Goal: Communication & Community: Answer question/provide support

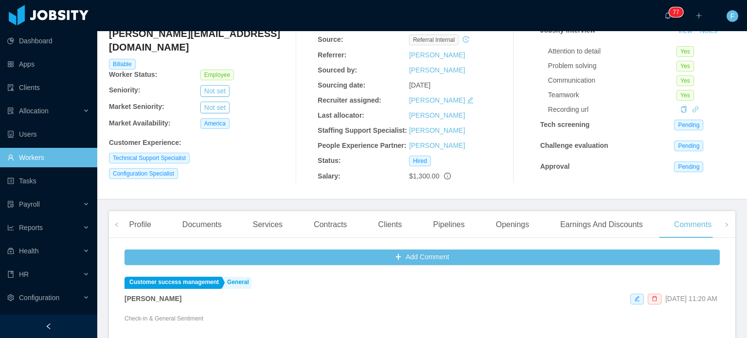
scroll to position [49, 0]
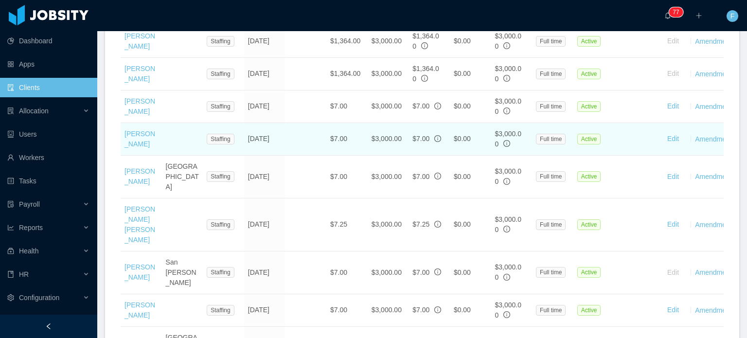
scroll to position [767, 0]
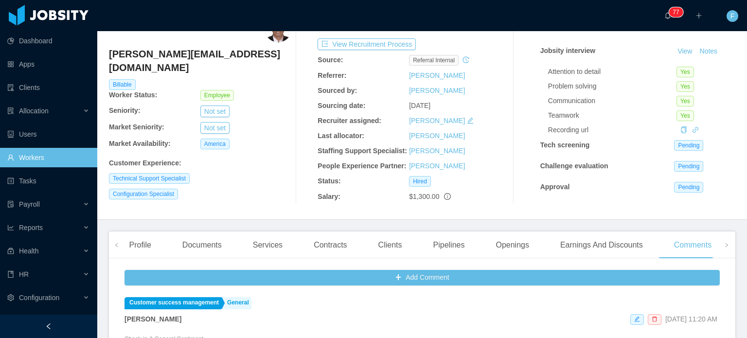
scroll to position [49, 0]
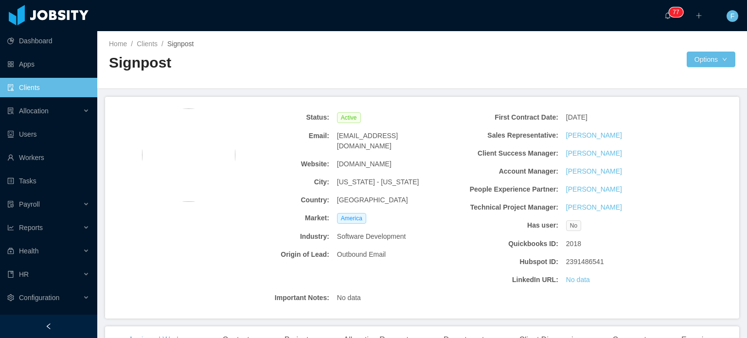
click at [23, 89] on link "Clients" at bounding box center [48, 87] width 82 height 19
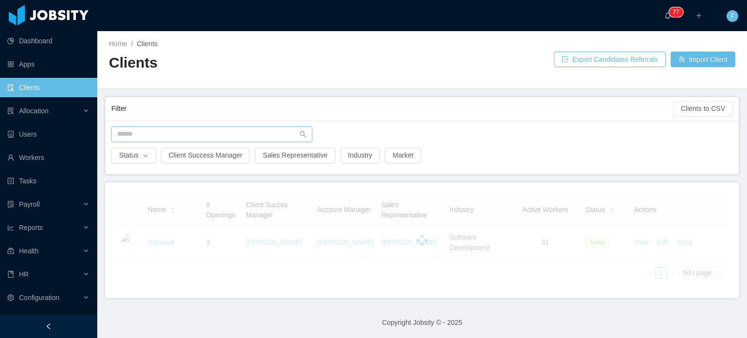
click at [153, 137] on input "text" at bounding box center [211, 134] width 201 height 16
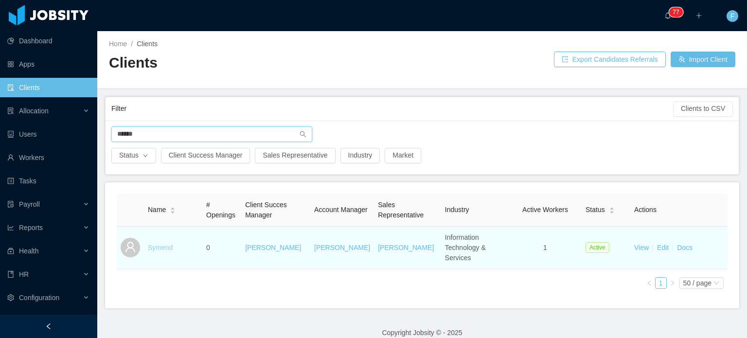
type input "******"
click at [156, 244] on link "Symend" at bounding box center [160, 248] width 25 height 8
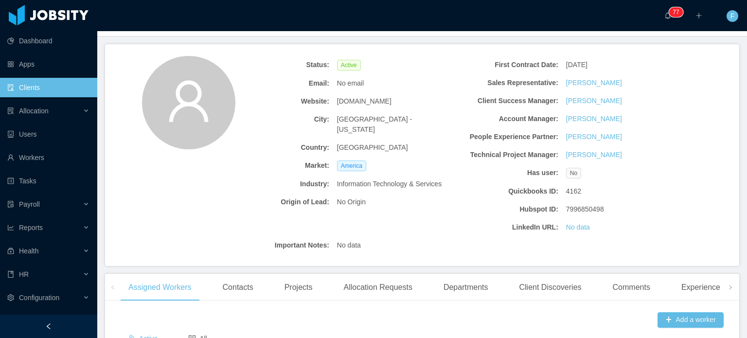
scroll to position [228, 0]
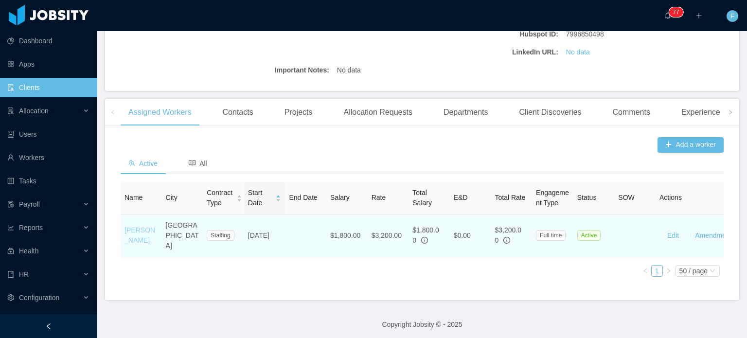
click at [129, 226] on link "[PERSON_NAME]" at bounding box center [139, 235] width 31 height 18
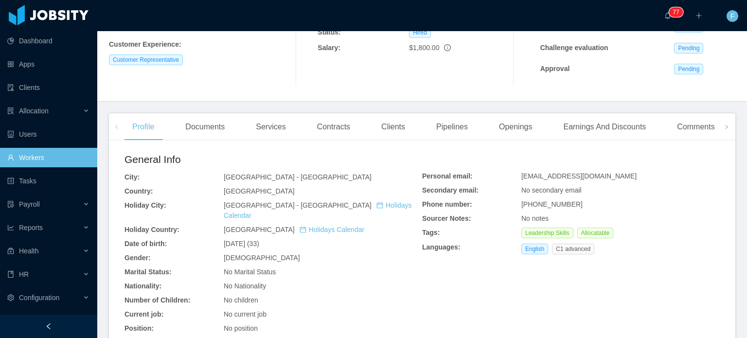
scroll to position [162, 0]
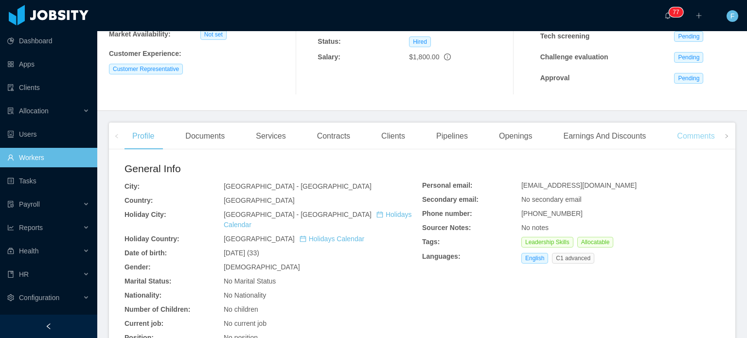
click at [683, 139] on div "Comments" at bounding box center [695, 136] width 53 height 27
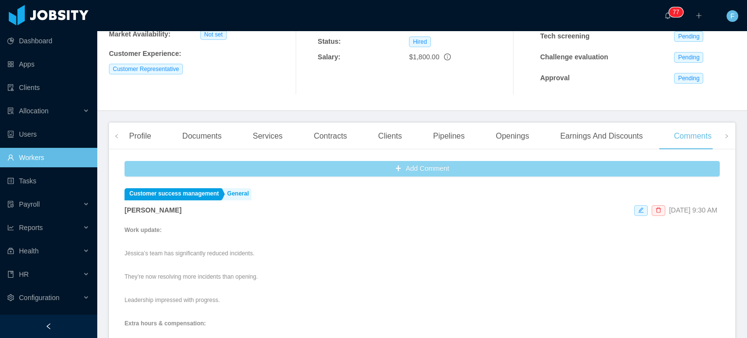
click at [430, 168] on button "Add Comment" at bounding box center [421, 169] width 595 height 16
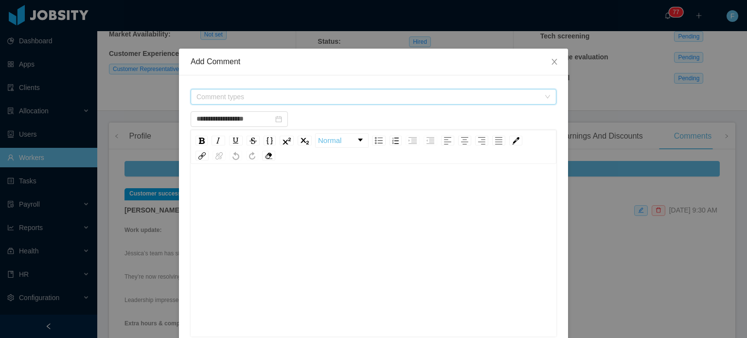
drag, startPoint x: 293, startPoint y: 99, endPoint x: 292, endPoint y: 105, distance: 5.9
click at [293, 99] on span "Comment types" at bounding box center [367, 97] width 343 height 10
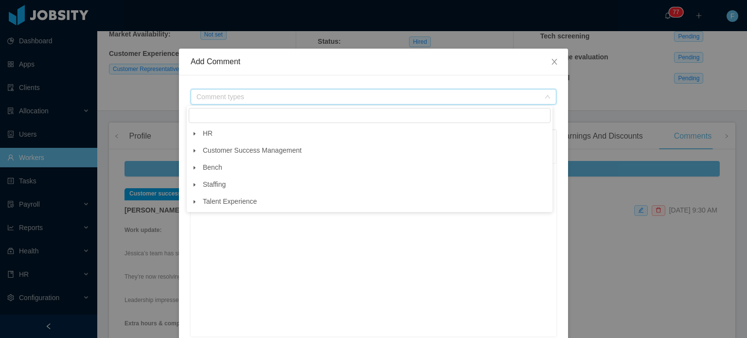
click at [193, 152] on icon "icon: caret-down" at bounding box center [194, 150] width 5 height 5
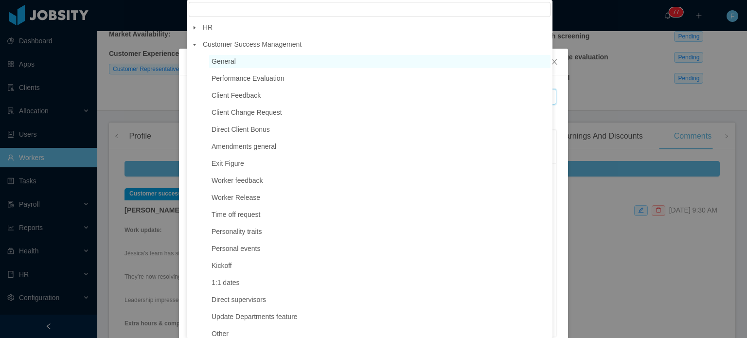
drag, startPoint x: 239, startPoint y: 61, endPoint x: 242, endPoint y: 75, distance: 14.9
click at [239, 62] on span "General" at bounding box center [379, 61] width 341 height 13
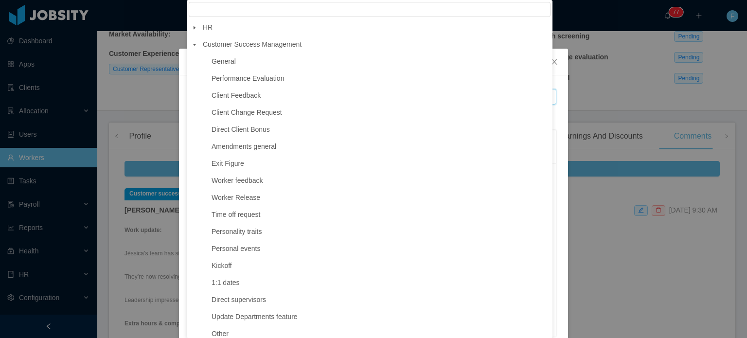
type input "**********"
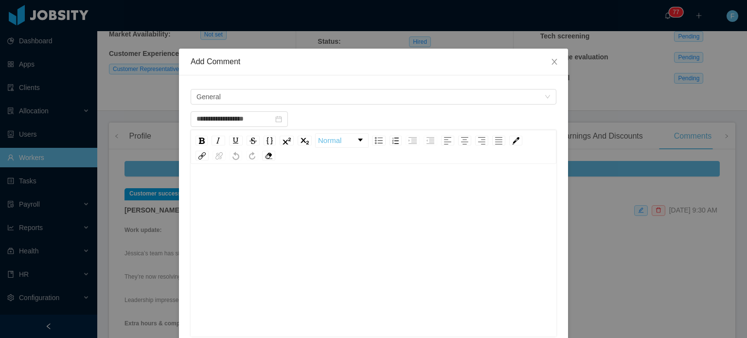
click at [226, 190] on div "rdw-editor" at bounding box center [373, 189] width 351 height 19
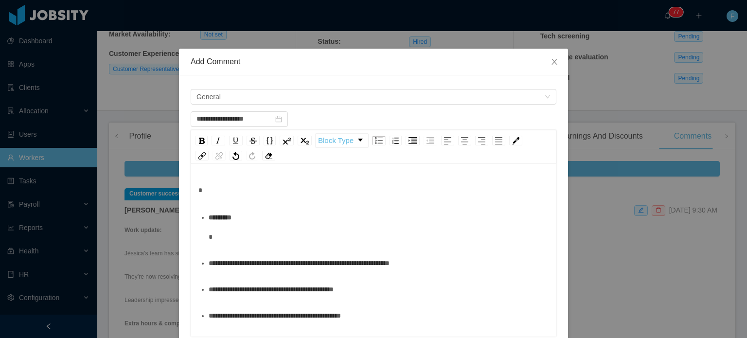
click at [236, 233] on div "*********" at bounding box center [379, 227] width 340 height 39
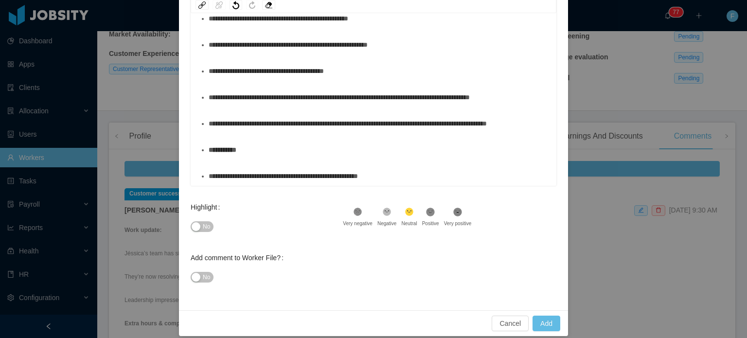
scroll to position [160, 0]
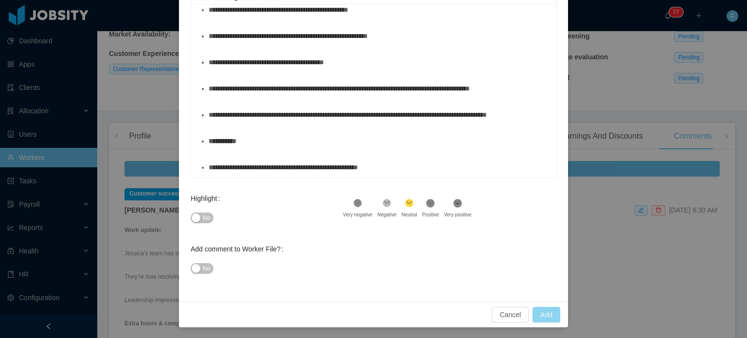
type input "**********"
click at [547, 313] on button "Add" at bounding box center [547, 315] width 28 height 16
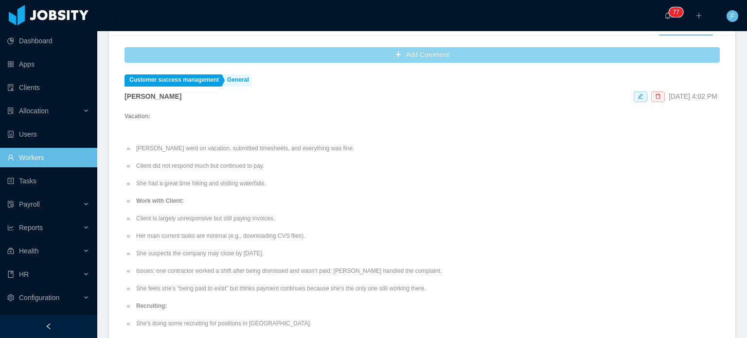
scroll to position [292, 0]
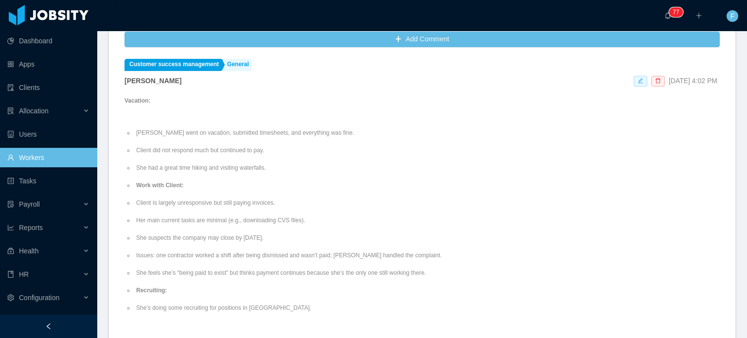
click at [638, 80] on icon "icon: edit" at bounding box center [641, 81] width 6 height 6
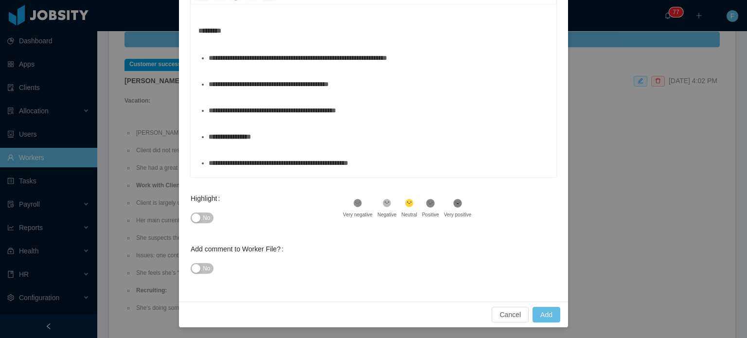
scroll to position [160, 0]
click at [422, 156] on div "**********" at bounding box center [379, 162] width 340 height 19
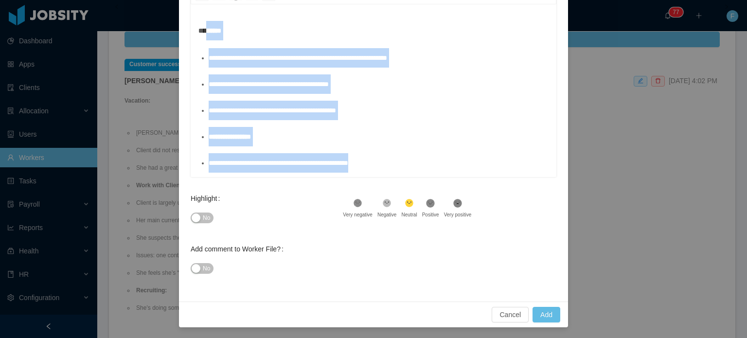
scroll to position [0, 0]
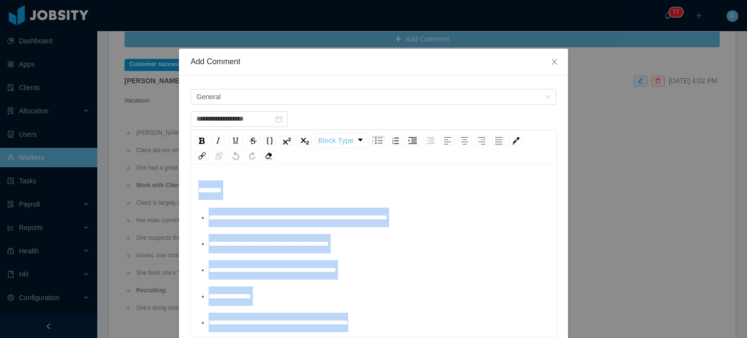
drag, startPoint x: 422, startPoint y: 157, endPoint x: 184, endPoint y: 87, distance: 247.8
click at [184, 87] on div "**********" at bounding box center [373, 268] width 389 height 386
copy div "**********"
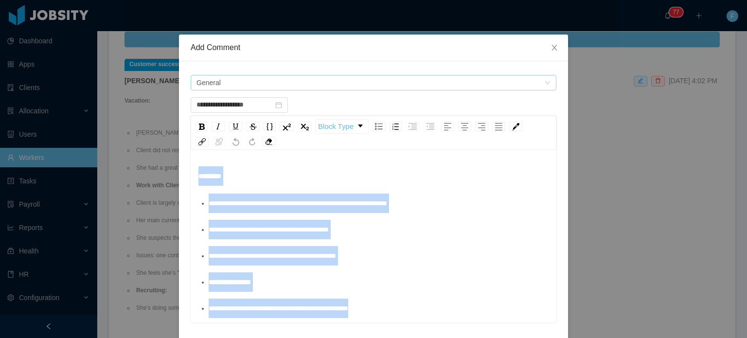
scroll to position [14, 0]
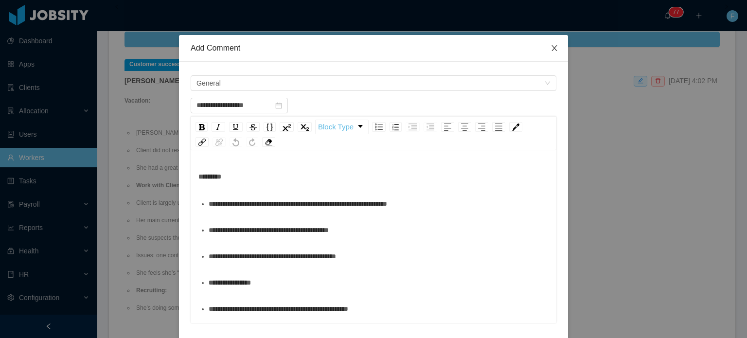
click at [553, 53] on span "Close" at bounding box center [554, 48] width 27 height 27
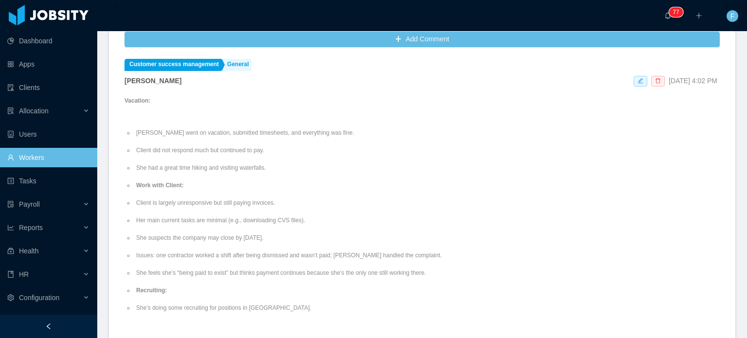
click at [651, 79] on span at bounding box center [658, 81] width 14 height 11
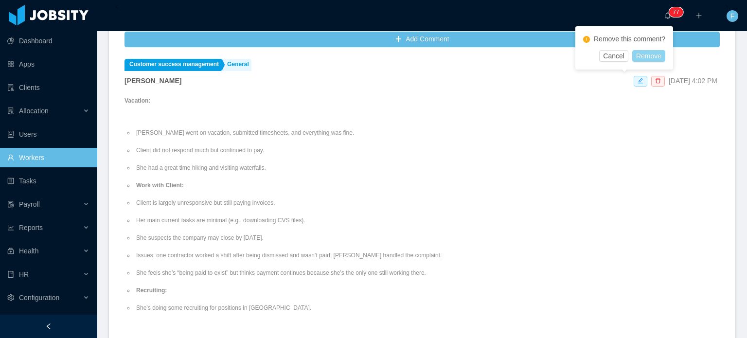
click at [647, 58] on button "Remove" at bounding box center [648, 56] width 33 height 12
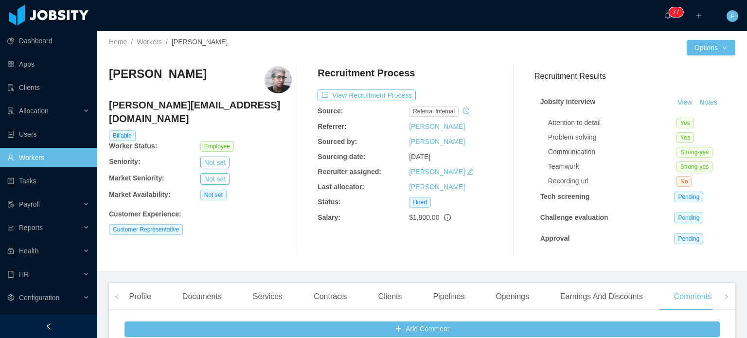
scroll to position [0, 0]
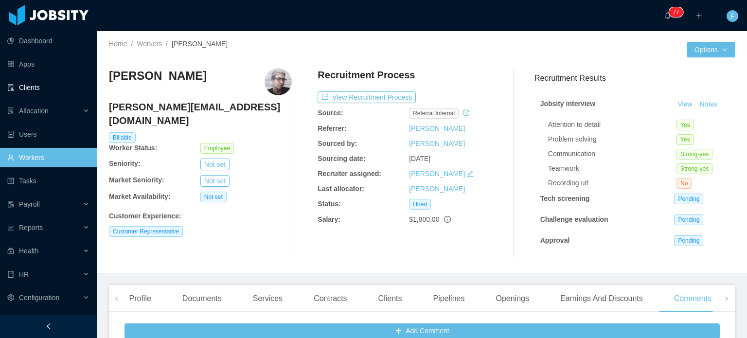
click at [36, 90] on link "Clients" at bounding box center [48, 87] width 82 height 19
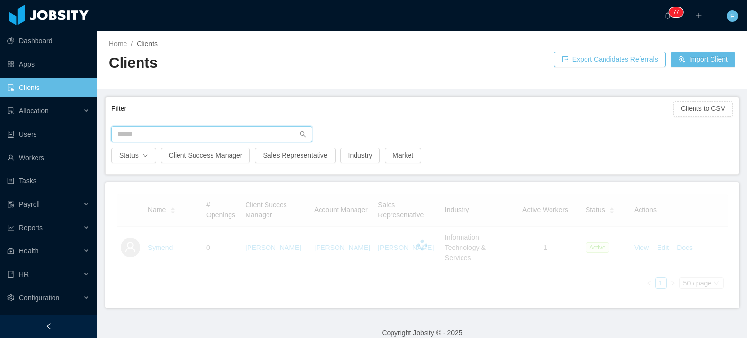
click at [192, 135] on input "text" at bounding box center [211, 134] width 201 height 16
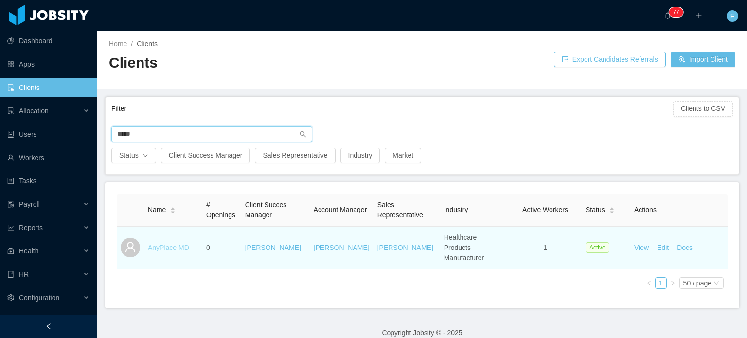
type input "*****"
click at [168, 244] on link "AnyPlace MD" at bounding box center [168, 248] width 41 height 8
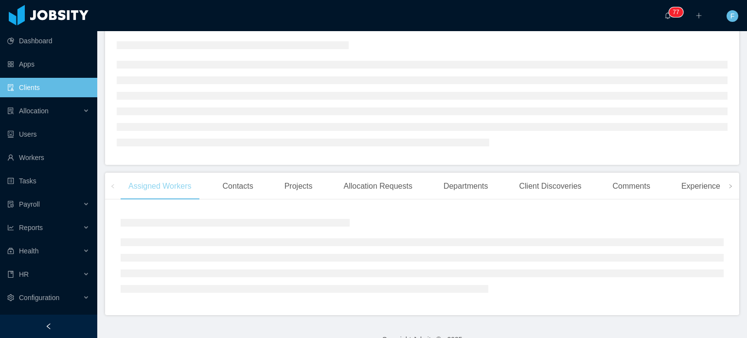
scroll to position [93, 0]
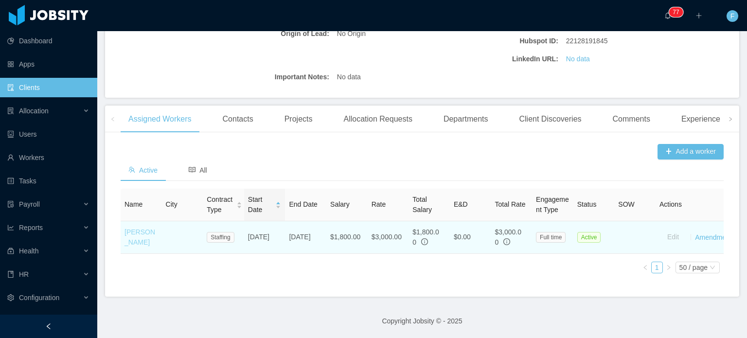
click at [137, 234] on link "[PERSON_NAME]" at bounding box center [139, 237] width 31 height 18
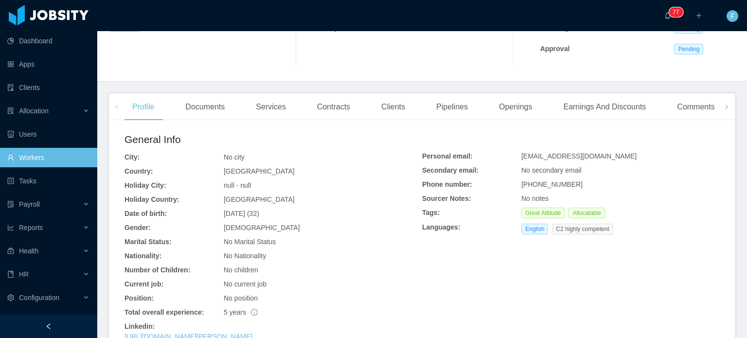
scroll to position [189, 0]
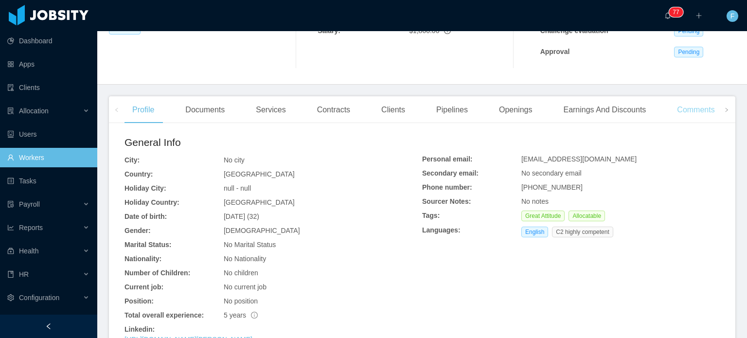
click at [700, 111] on div "Comments" at bounding box center [695, 109] width 53 height 27
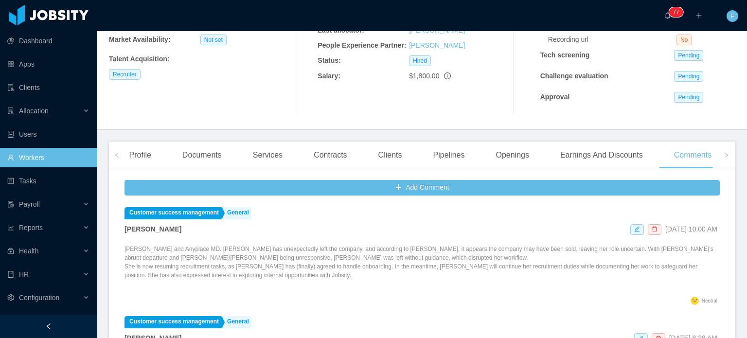
scroll to position [140, 0]
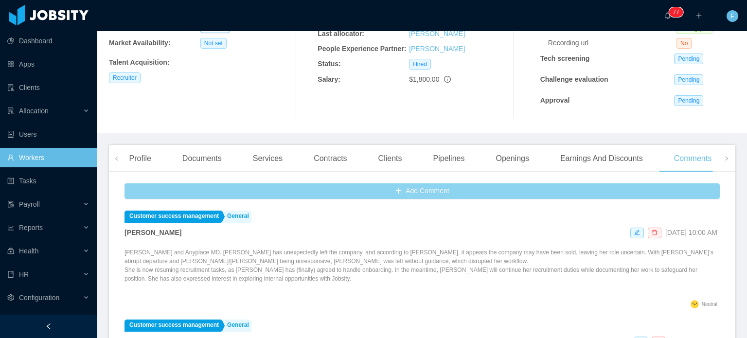
click at [393, 188] on button "Add Comment" at bounding box center [421, 191] width 595 height 16
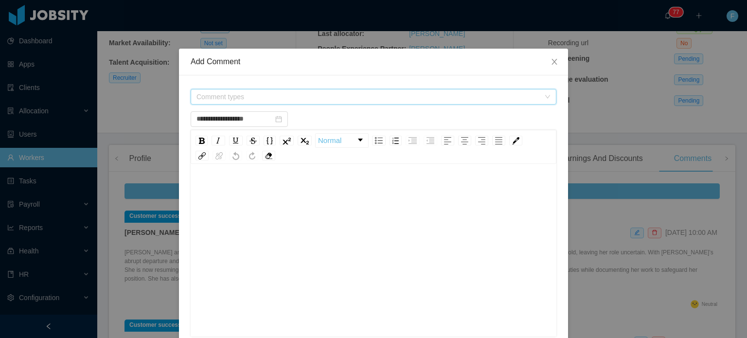
click at [247, 98] on span "Comment types" at bounding box center [367, 97] width 343 height 10
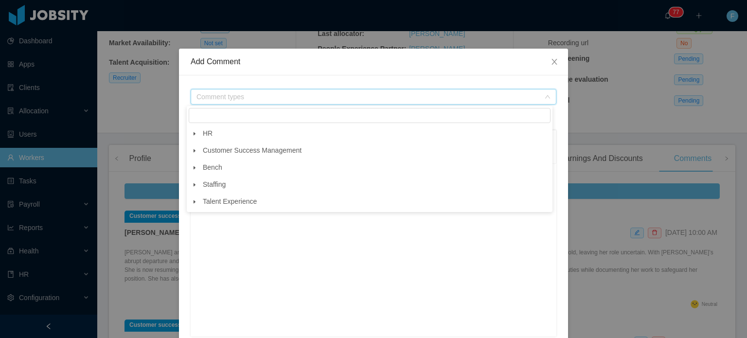
click at [197, 150] on span at bounding box center [195, 151] width 12 height 12
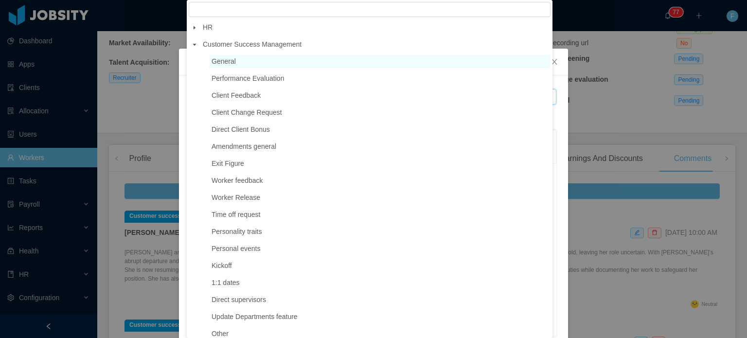
click at [216, 65] on span "General" at bounding box center [224, 61] width 24 height 8
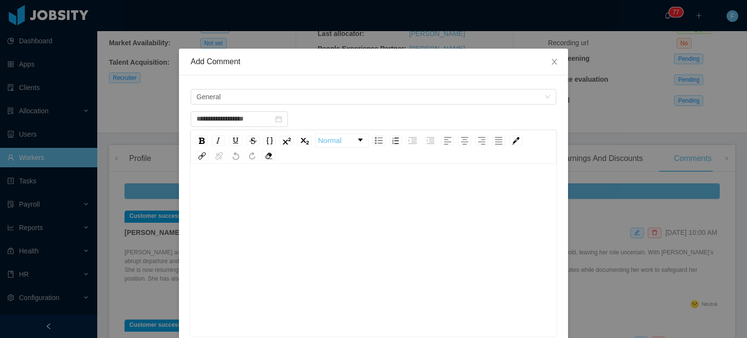
click at [220, 189] on div "rdw-editor" at bounding box center [373, 189] width 351 height 19
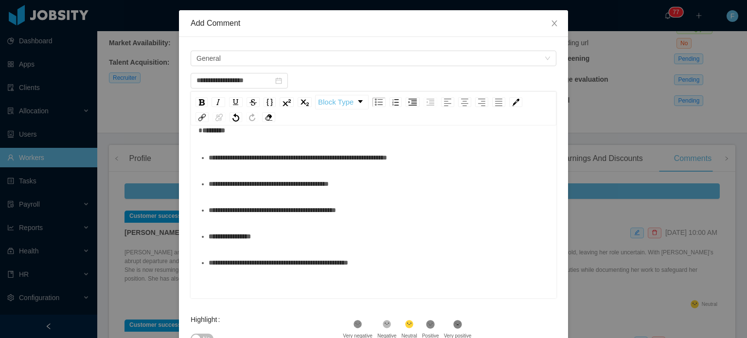
scroll to position [160, 0]
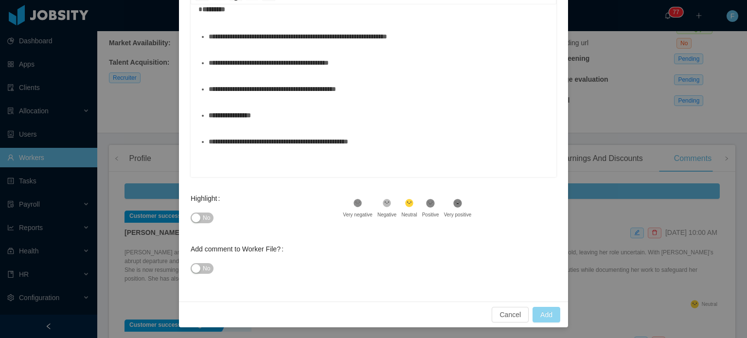
type input "**********"
click at [541, 315] on button "Add" at bounding box center [547, 315] width 28 height 16
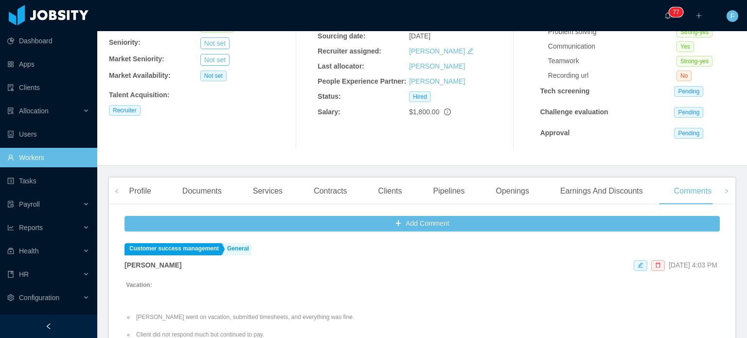
scroll to position [0, 0]
